Goal: Information Seeking & Learning: Learn about a topic

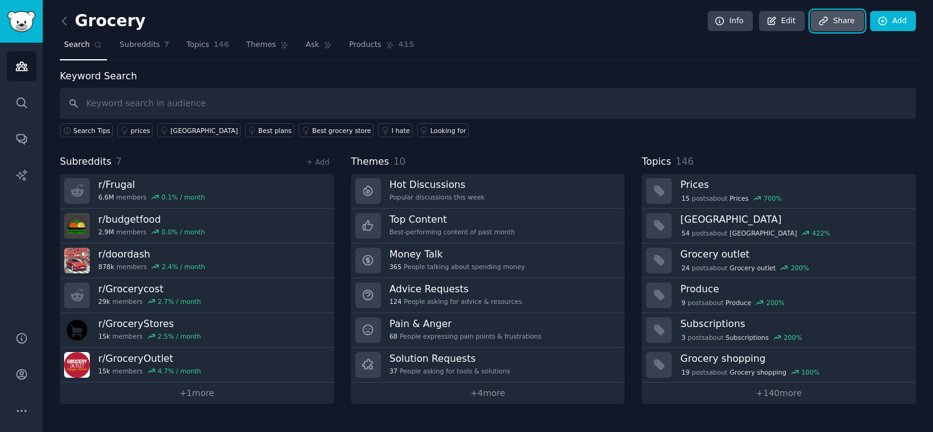
click at [826, 16] on icon at bounding box center [823, 21] width 11 height 11
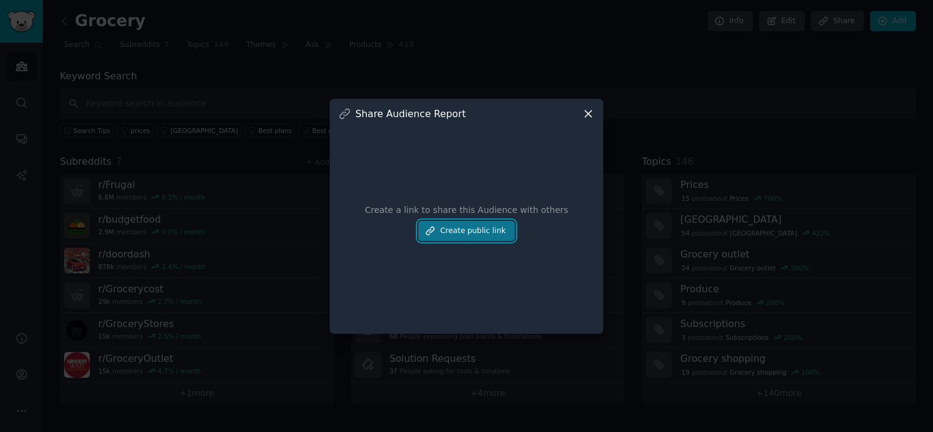
click at [449, 230] on button "Create public link" at bounding box center [466, 231] width 96 height 21
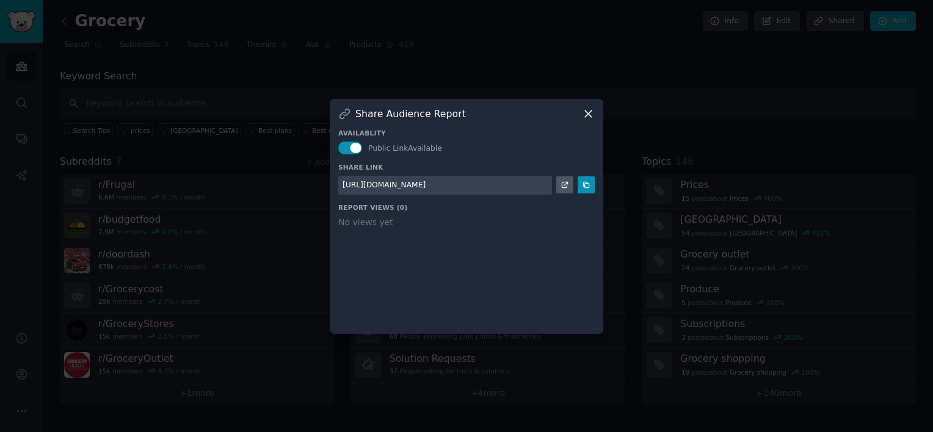
click at [408, 181] on div "[URL][DOMAIN_NAME]" at bounding box center [384, 185] width 83 height 11
drag, startPoint x: 408, startPoint y: 181, endPoint x: 539, endPoint y: 141, distance: 136.7
click at [539, 142] on div "Availablity Public Link Available" at bounding box center [466, 142] width 256 height 26
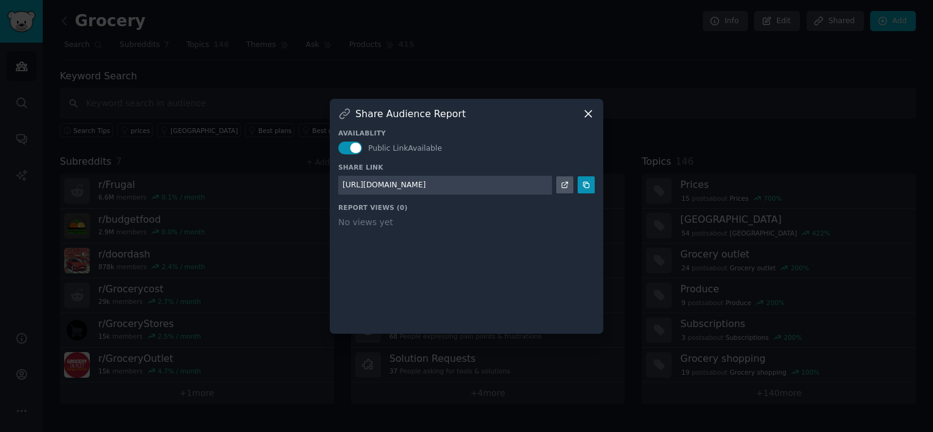
drag, startPoint x: 575, startPoint y: 113, endPoint x: 583, endPoint y: 112, distance: 8.6
click at [575, 113] on div "Share Audience Report" at bounding box center [466, 113] width 256 height 13
click at [584, 112] on icon at bounding box center [588, 113] width 13 height 13
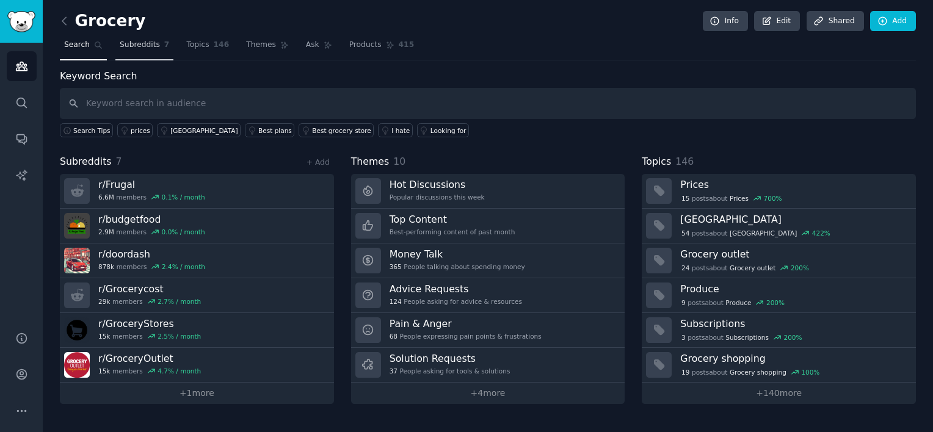
click at [153, 49] on span "Subreddits" at bounding box center [140, 45] width 40 height 11
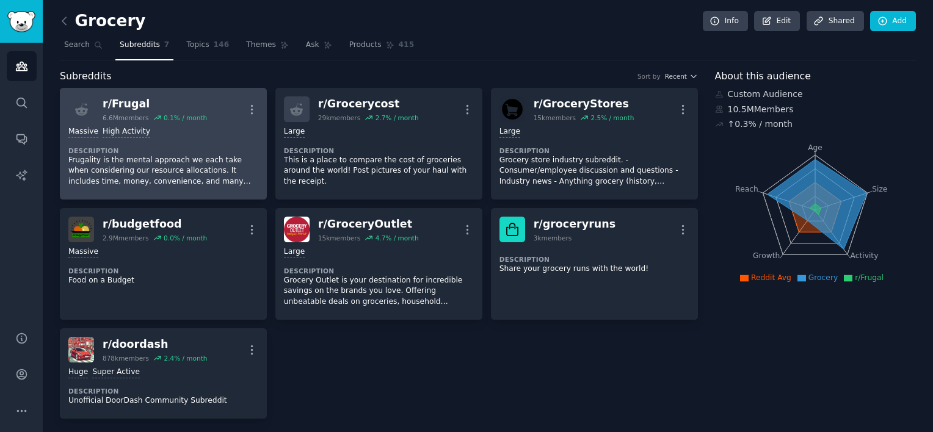
click at [159, 127] on div "Massive High Activity" at bounding box center [163, 132] width 190 height 12
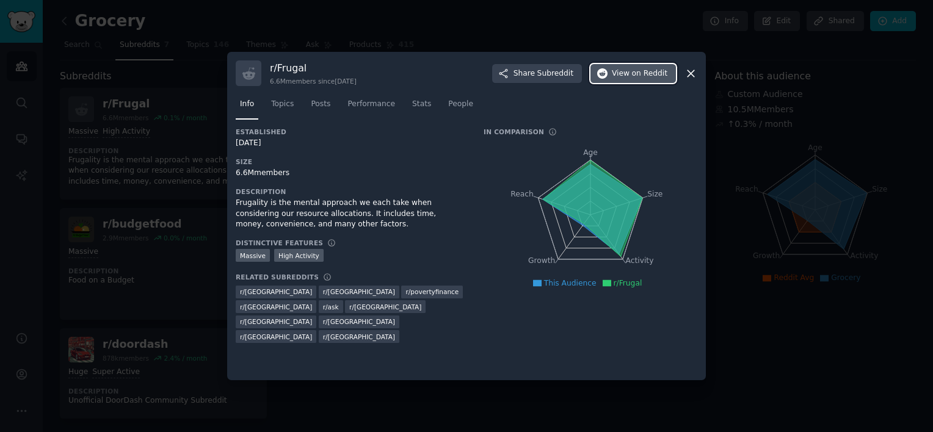
click at [640, 72] on span "on Reddit" at bounding box center [649, 73] width 35 height 11
click at [690, 72] on icon at bounding box center [690, 73] width 7 height 7
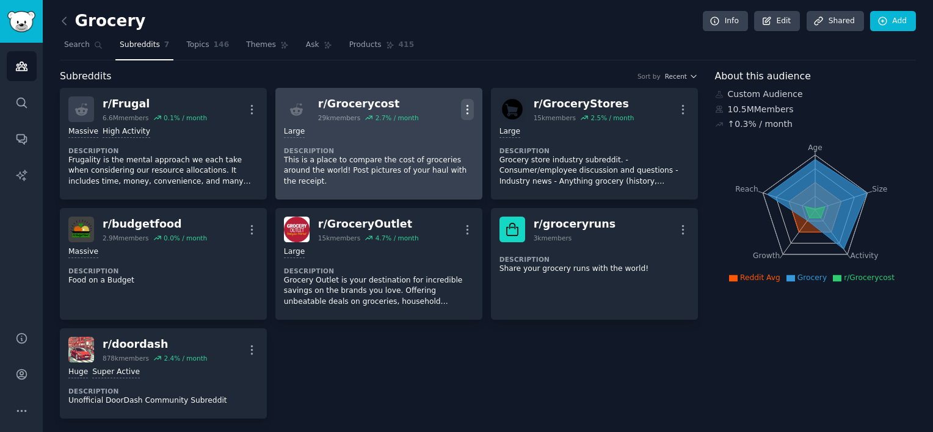
click at [468, 109] on icon "button" at bounding box center [467, 109] width 13 height 13
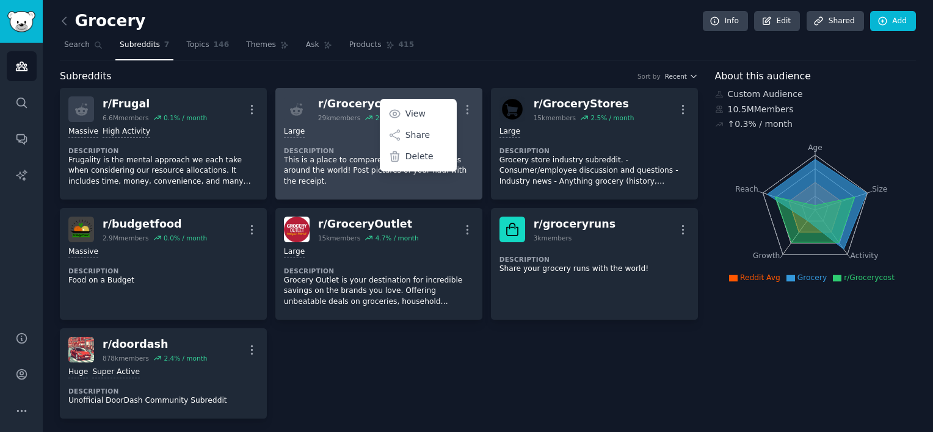
click at [276, 137] on link "r/ Grocerycost 29k members 2.7 % / month More View Share Delete 10,000 - 100,00…" at bounding box center [378, 144] width 207 height 112
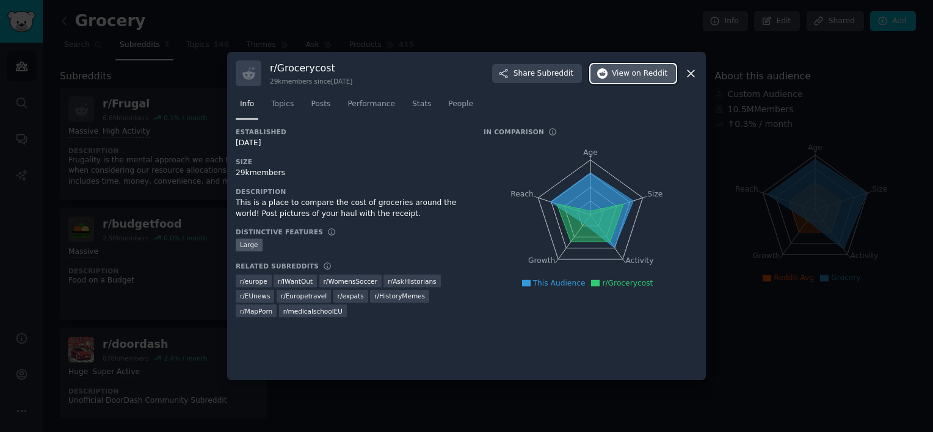
click at [636, 76] on span "on Reddit" at bounding box center [649, 73] width 35 height 11
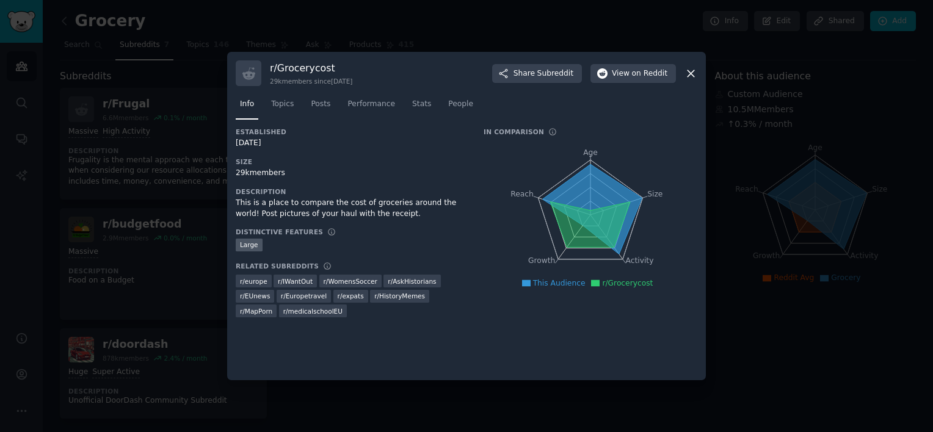
click at [690, 70] on icon at bounding box center [690, 73] width 13 height 13
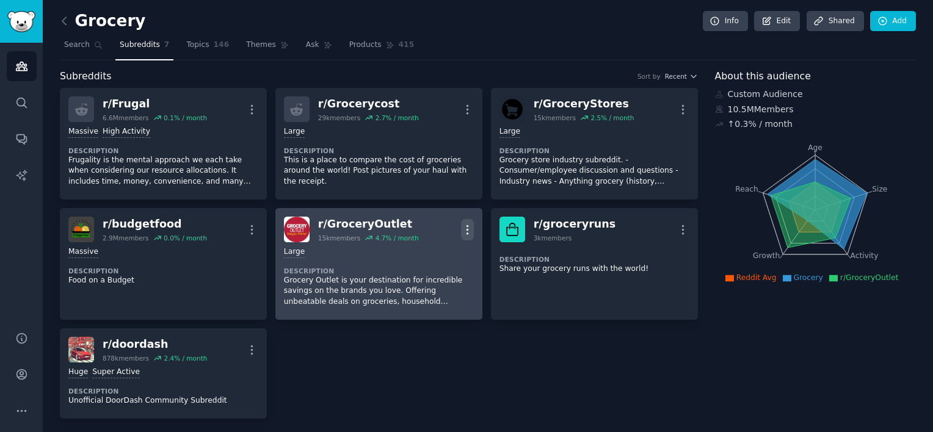
click at [463, 227] on icon "button" at bounding box center [467, 229] width 13 height 13
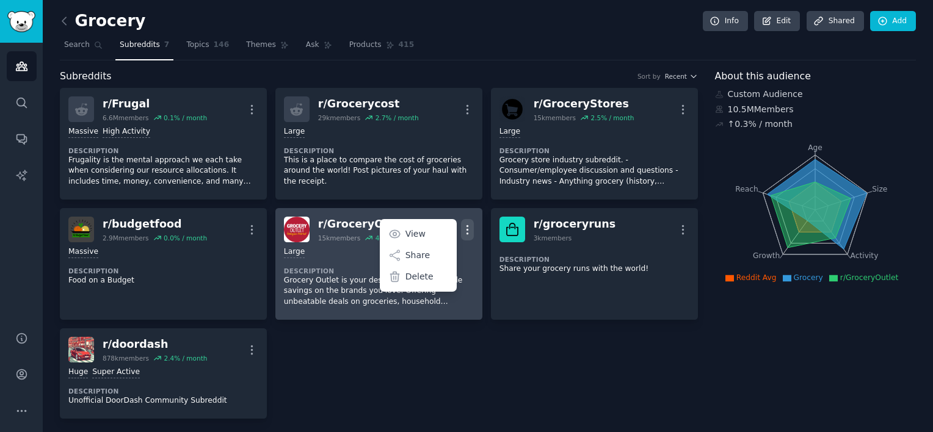
click at [333, 242] on div "Large Description Grocery Outlet is your destination for incredible savings on …" at bounding box center [379, 276] width 190 height 69
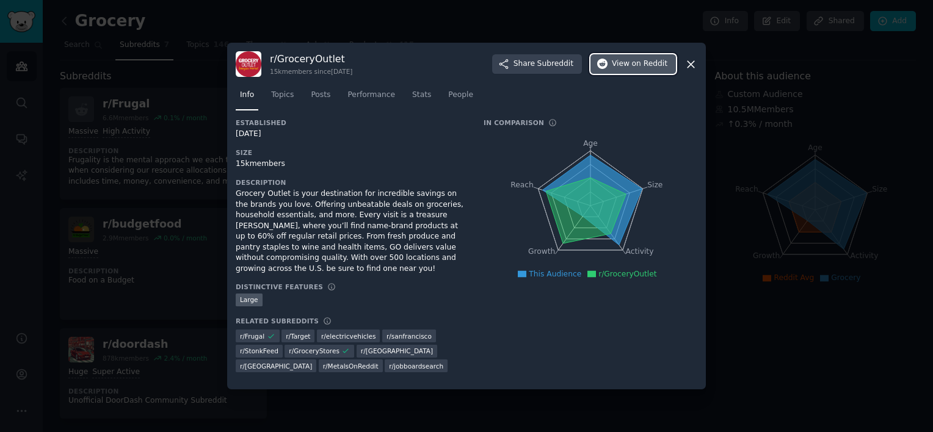
click at [636, 74] on button "View on Reddit" at bounding box center [632, 64] width 85 height 20
click at [690, 67] on icon at bounding box center [690, 64] width 13 height 13
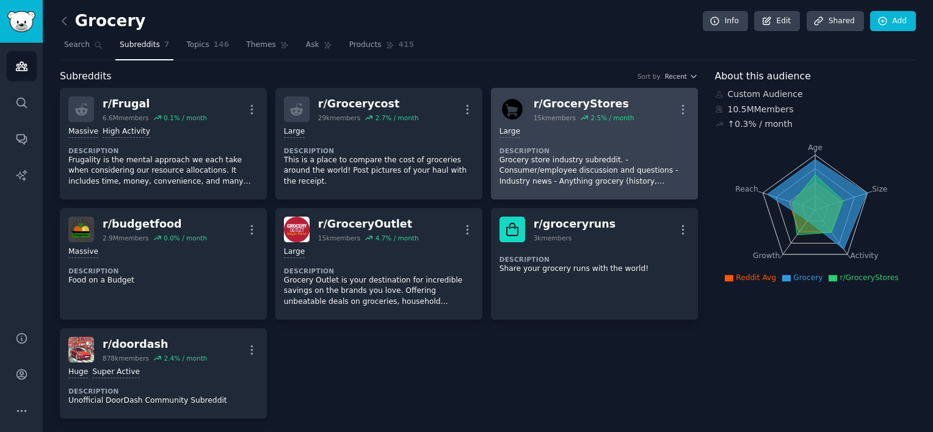
click at [645, 111] on div "r/ GroceryStores 15k members 2.5 % / month More" at bounding box center [594, 109] width 190 height 26
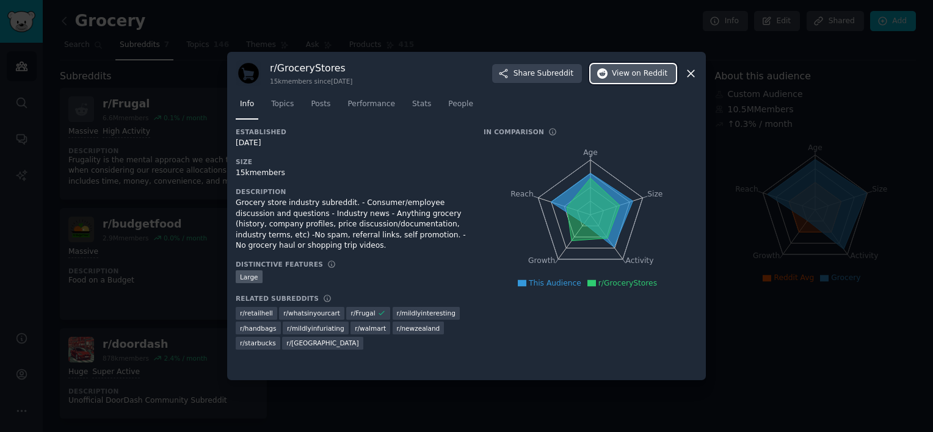
click at [623, 70] on span "View on Reddit" at bounding box center [640, 73] width 56 height 11
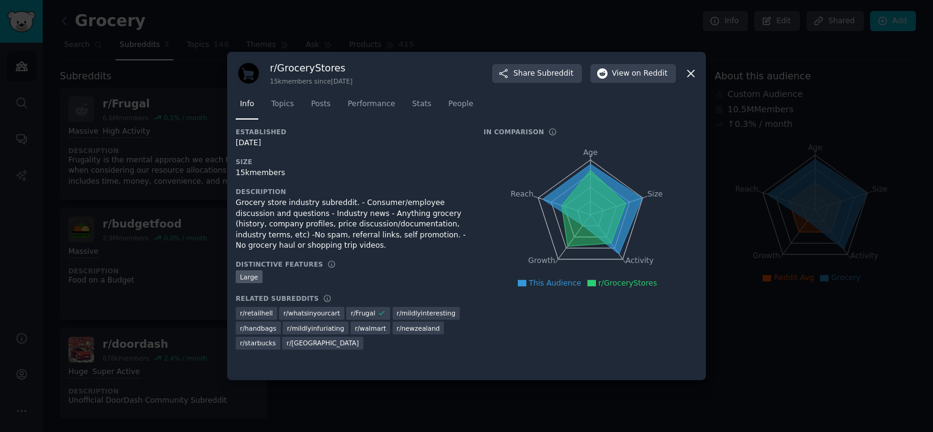
click at [694, 71] on icon at bounding box center [690, 73] width 7 height 7
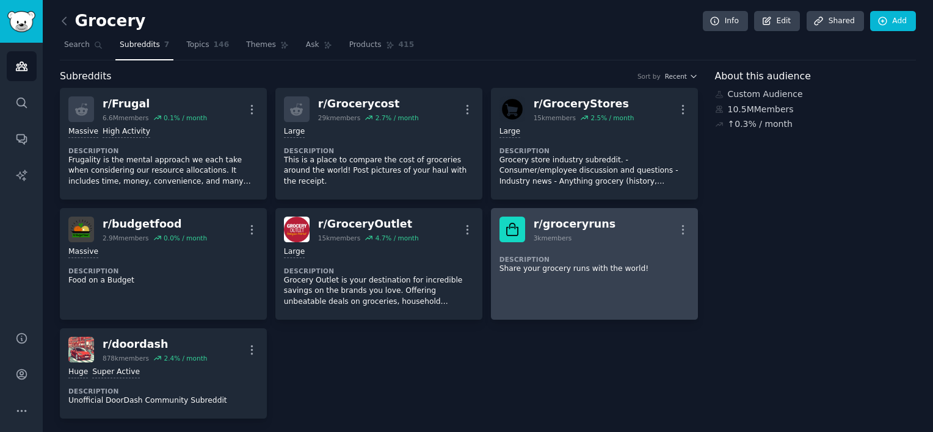
click at [642, 224] on div "r/ groceryruns 3k members More" at bounding box center [594, 230] width 190 height 26
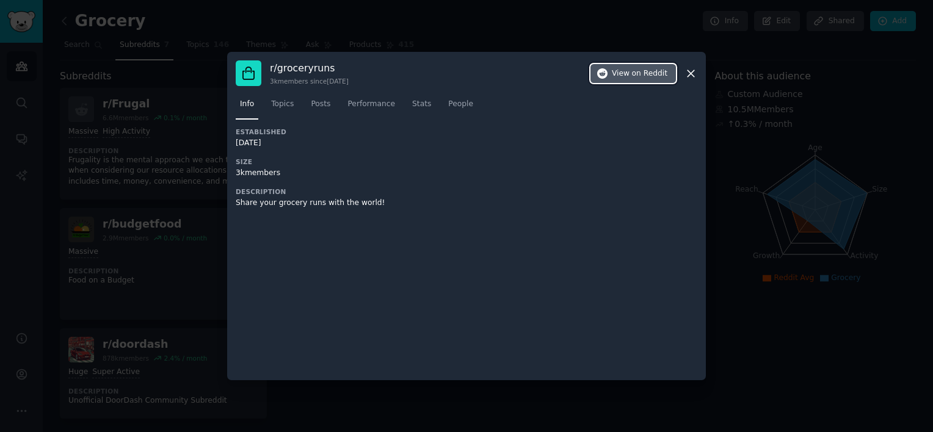
click at [636, 77] on span "on Reddit" at bounding box center [649, 73] width 35 height 11
click at [695, 75] on icon at bounding box center [690, 73] width 13 height 13
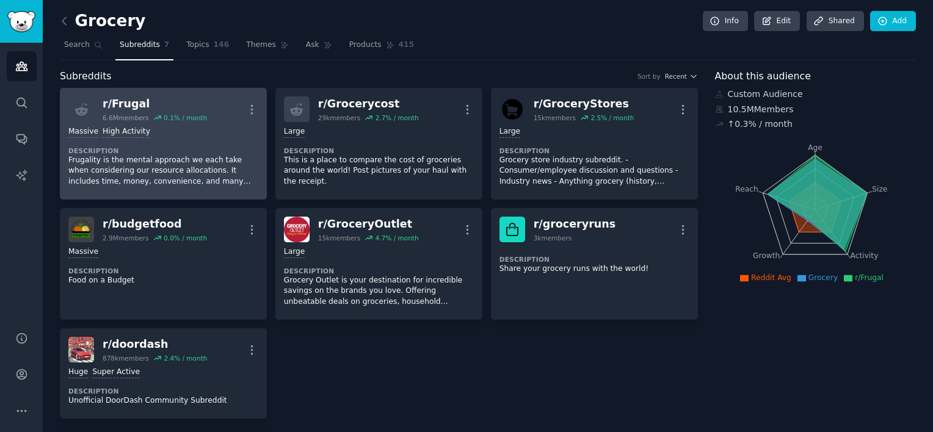
click at [233, 128] on div "Massive High Activity" at bounding box center [163, 132] width 190 height 12
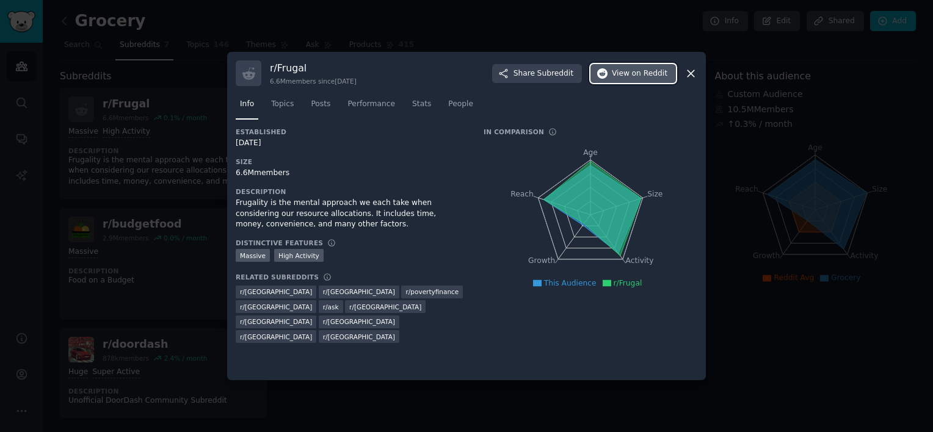
click at [663, 76] on span "on Reddit" at bounding box center [649, 73] width 35 height 11
click at [691, 70] on icon at bounding box center [690, 73] width 13 height 13
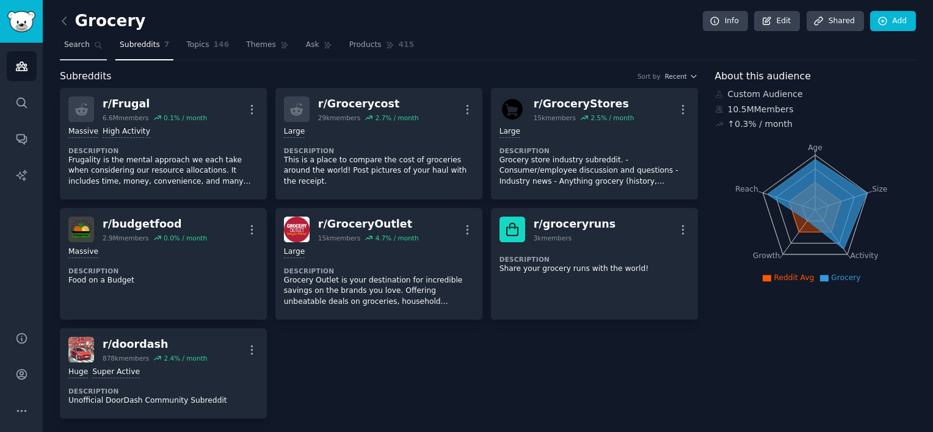
click at [95, 49] on icon at bounding box center [98, 45] width 9 height 9
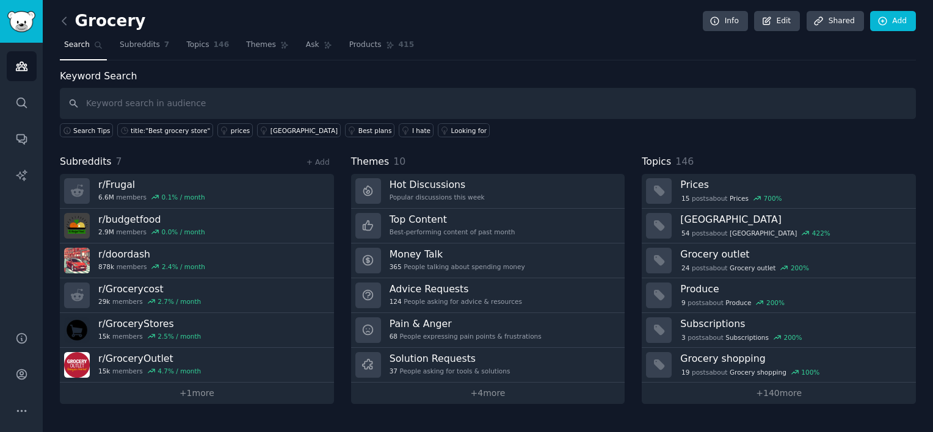
click at [146, 100] on input "text" at bounding box center [488, 103] width 856 height 31
type input "a"
drag, startPoint x: 132, startPoint y: 106, endPoint x: 95, endPoint y: 105, distance: 37.2
click at [95, 105] on input "convince" at bounding box center [488, 103] width 856 height 31
type input "convenience apps"
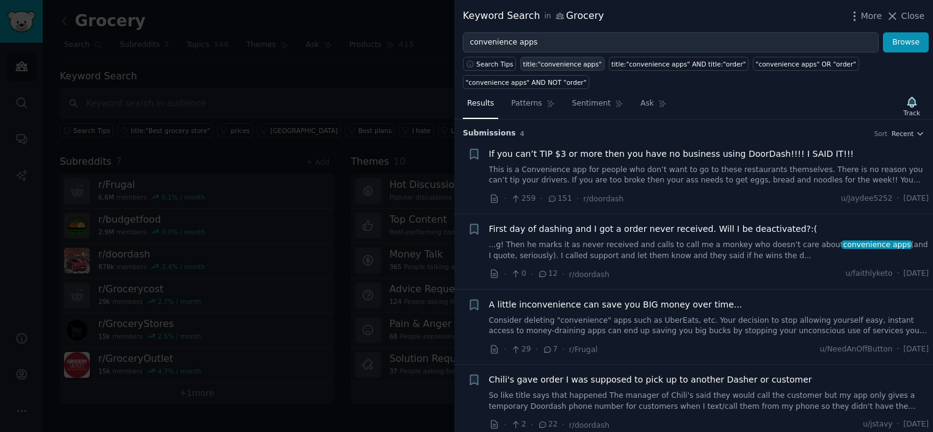
click at [561, 64] on div "title:"convenience apps"" at bounding box center [562, 64] width 79 height 9
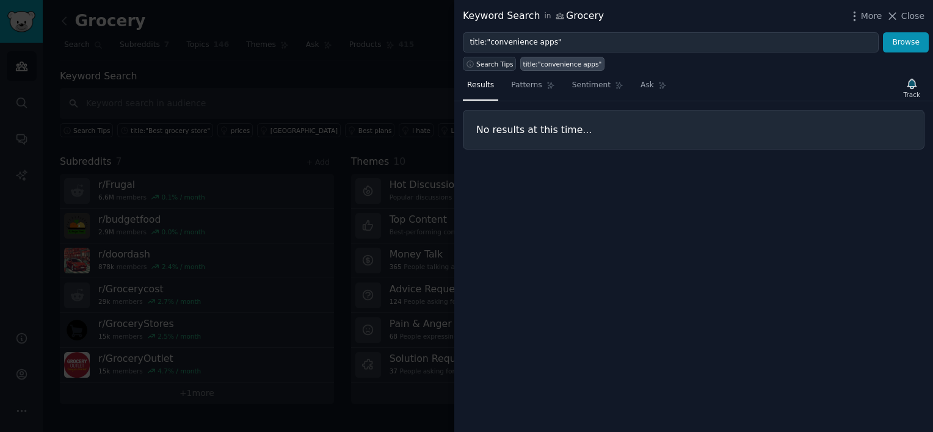
click at [493, 62] on span "Search Tips" at bounding box center [494, 64] width 37 height 9
click at [565, 60] on div "title:"convenience apps"" at bounding box center [562, 64] width 79 height 9
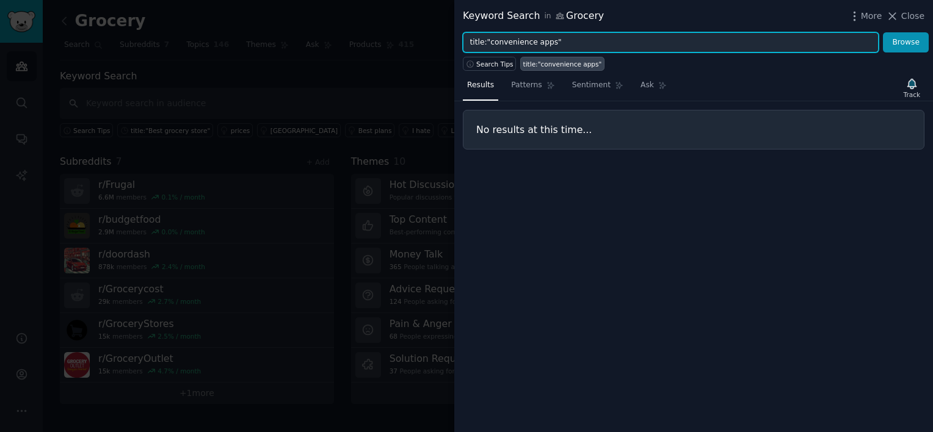
drag, startPoint x: 489, startPoint y: 41, endPoint x: 466, endPoint y: 41, distance: 22.6
click at [466, 41] on input "title:"convenience apps"" at bounding box center [671, 42] width 416 height 21
click at [587, 37] on input "convenience apps"" at bounding box center [671, 42] width 416 height 21
click at [883, 32] on button "Browse" at bounding box center [906, 42] width 46 height 21
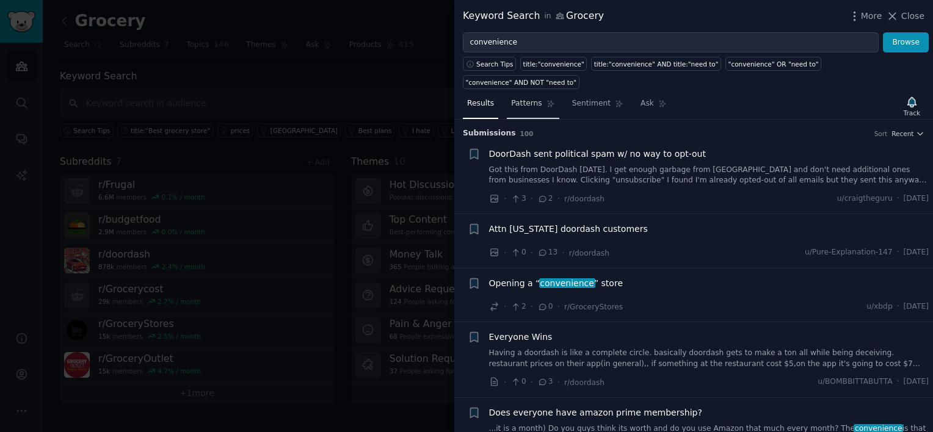
click at [528, 98] on span "Patterns" at bounding box center [526, 103] width 31 height 11
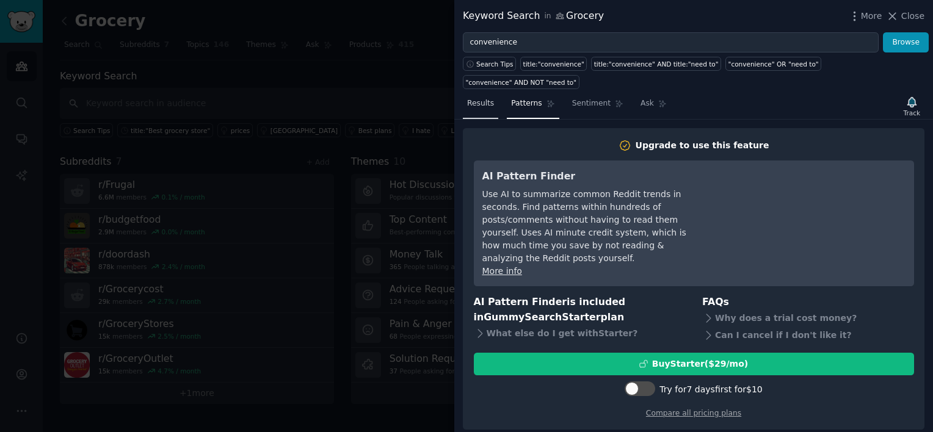
click at [495, 94] on link "Results" at bounding box center [480, 106] width 35 height 25
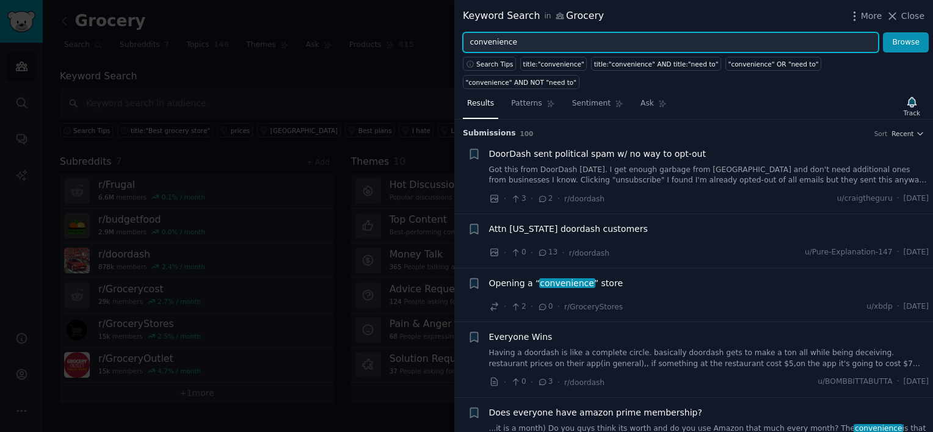
click at [535, 43] on input "convenience" at bounding box center [671, 42] width 416 height 21
drag, startPoint x: 535, startPoint y: 42, endPoint x: 467, endPoint y: 35, distance: 68.1
click at [427, 31] on div "Keyword Search in Grocery More Close convenience Browse Search Tips title:"conv…" at bounding box center [466, 216] width 933 height 432
type input "life help"
click at [883, 32] on button "Browse" at bounding box center [906, 42] width 46 height 21
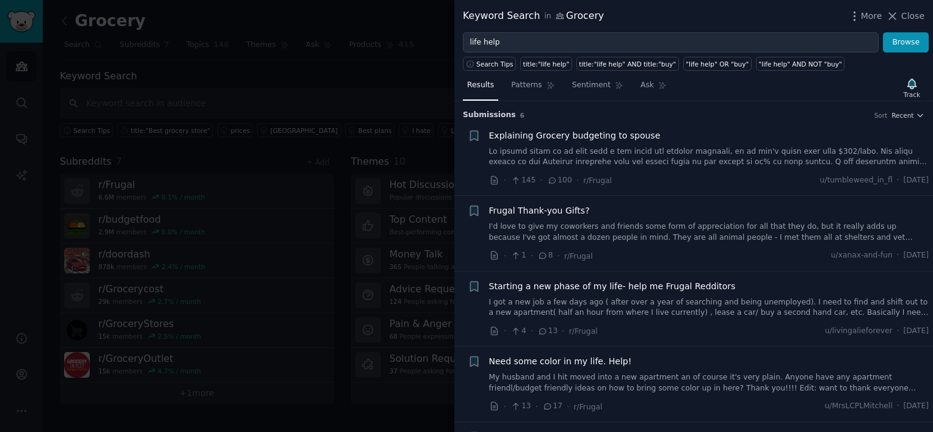
click at [554, 134] on span "Explaining Grocery budgeting to spouse" at bounding box center [575, 135] width 172 height 13
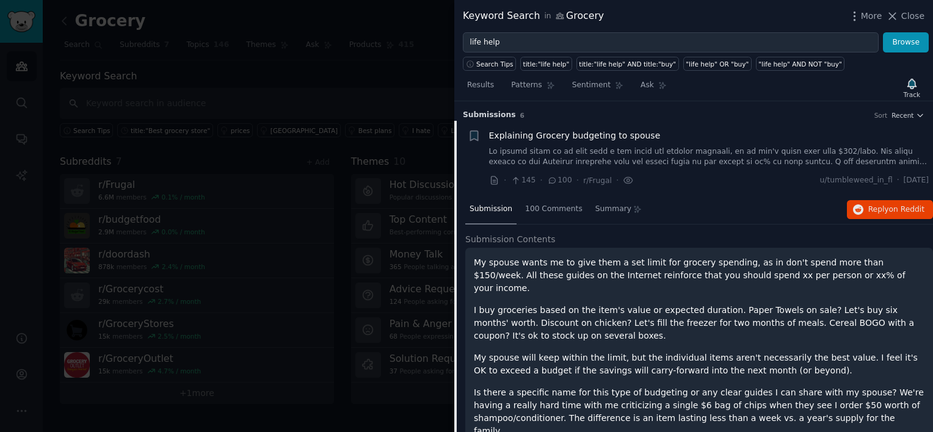
scroll to position [19, 0]
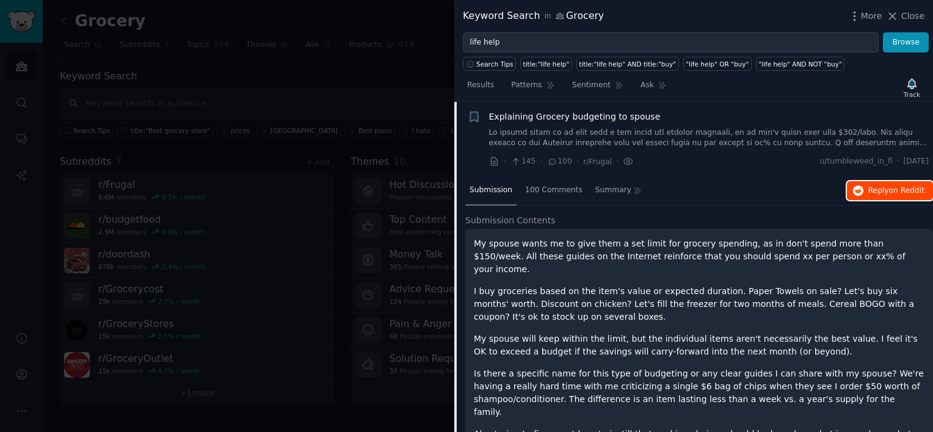
click at [907, 190] on span "on Reddit" at bounding box center [906, 190] width 35 height 9
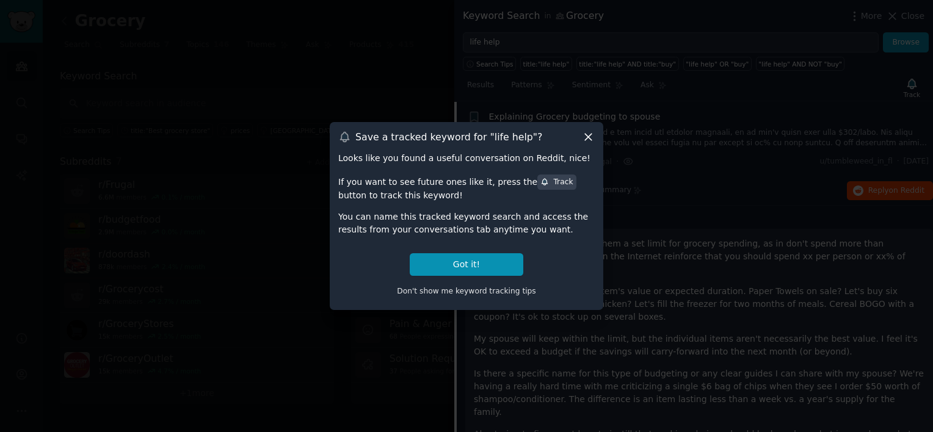
click at [586, 134] on icon at bounding box center [588, 137] width 13 height 13
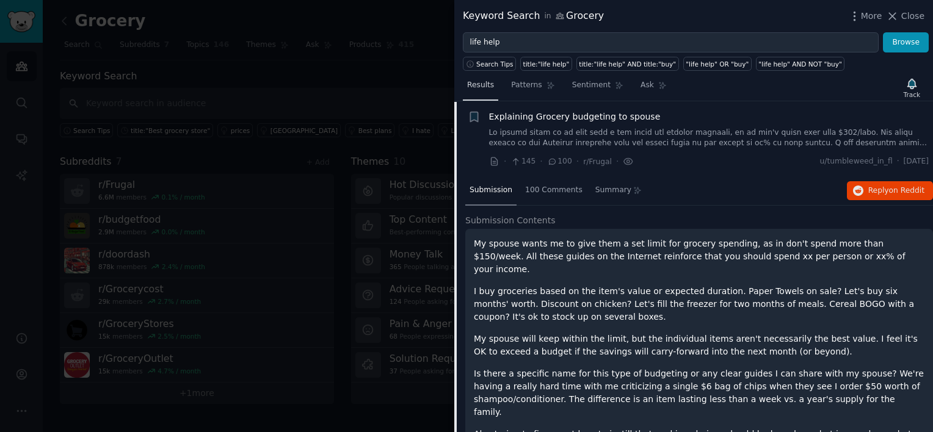
click at [486, 83] on span "Results" at bounding box center [480, 85] width 27 height 11
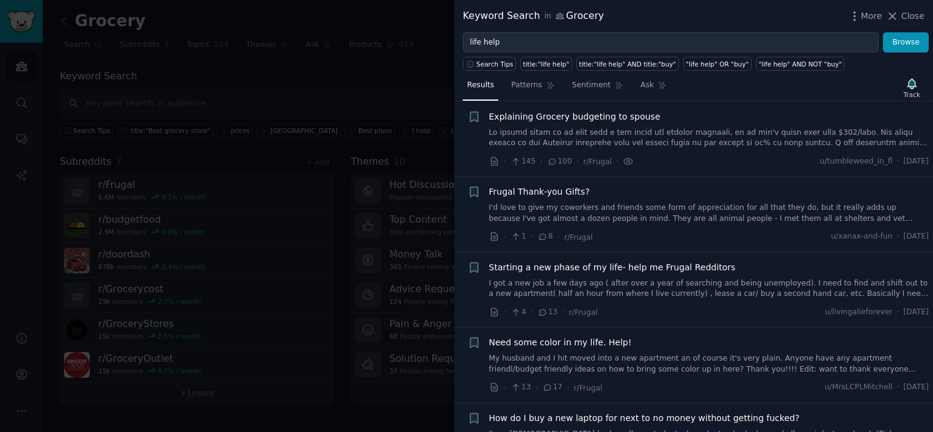
scroll to position [139, 0]
